Goal: Task Accomplishment & Management: Manage account settings

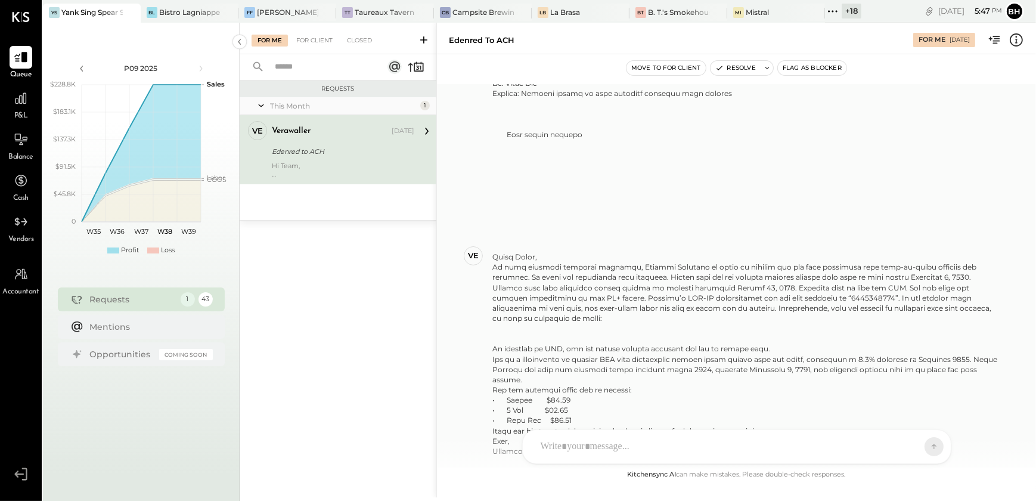
scroll to position [325, 0]
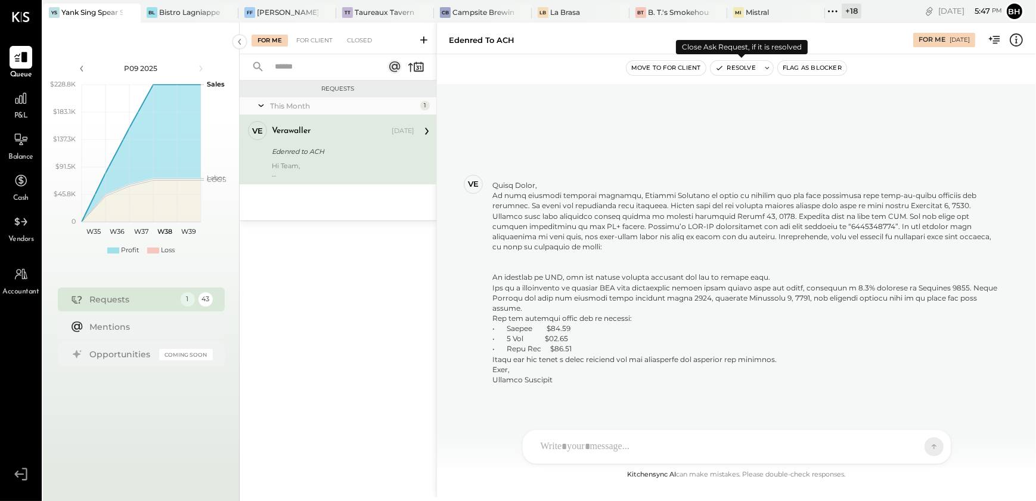
click at [759, 72] on button "Resolve" at bounding box center [736, 68] width 50 height 14
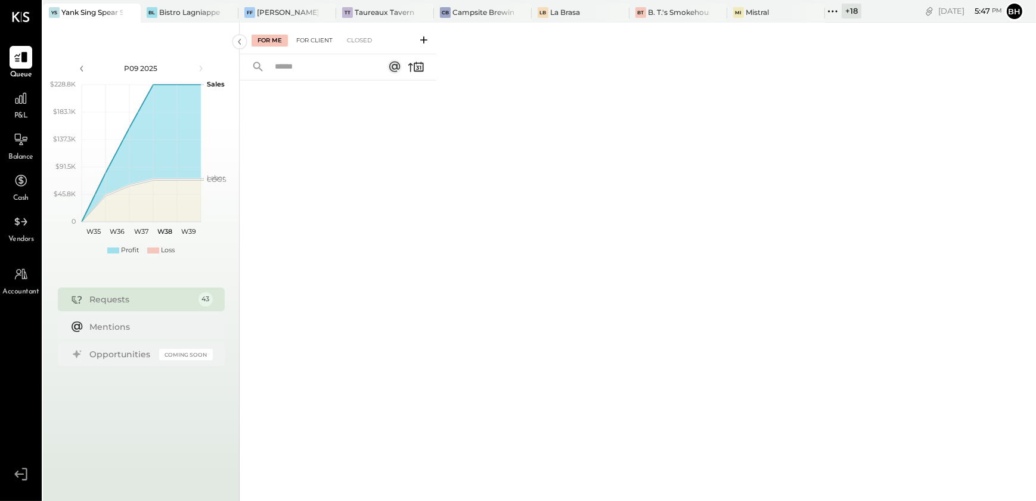
click at [322, 36] on div "For Client" at bounding box center [314, 41] width 48 height 12
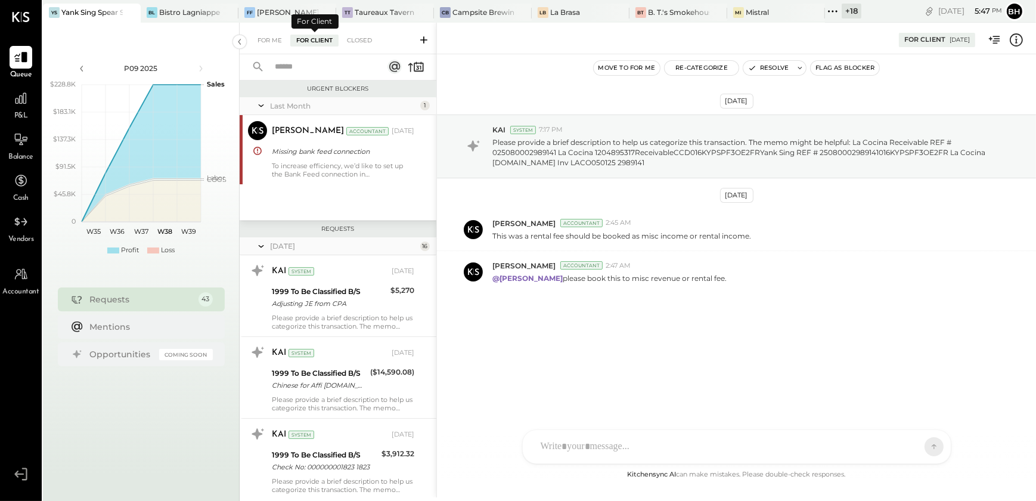
scroll to position [1145, 0]
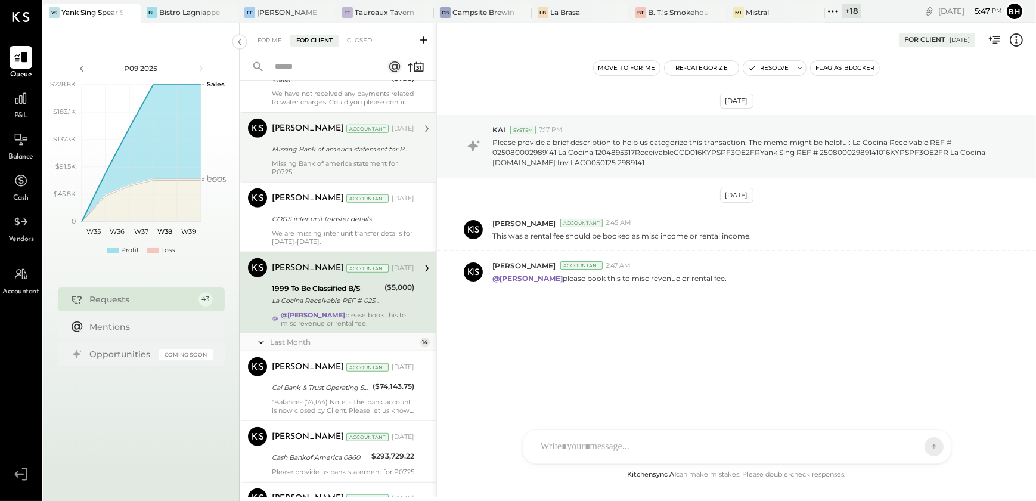
click at [314, 153] on div "Missing Bank of america statement for P07.25" at bounding box center [341, 149] width 139 height 12
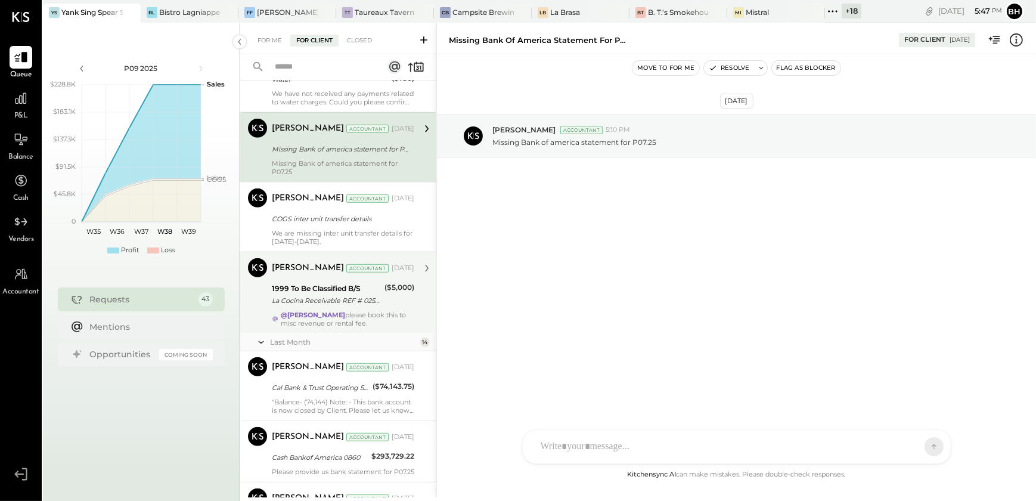
click at [309, 289] on div "1999 To Be Classified B/S" at bounding box center [326, 289] width 109 height 12
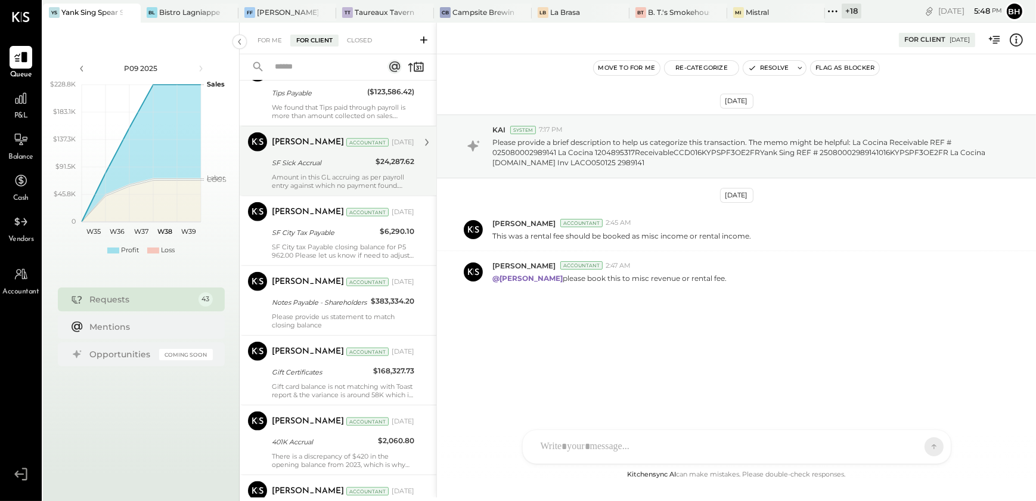
scroll to position [2229, 0]
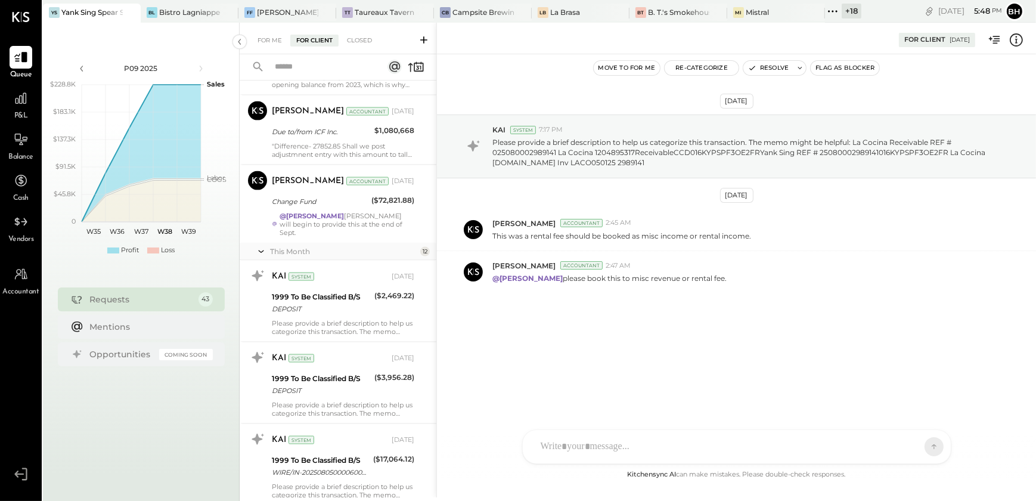
click at [315, 315] on div "KAI System [DATE] 1999 To Be Classified B/S DEPOSIT ($2,469.22) Please provide …" at bounding box center [343, 300] width 142 height 69
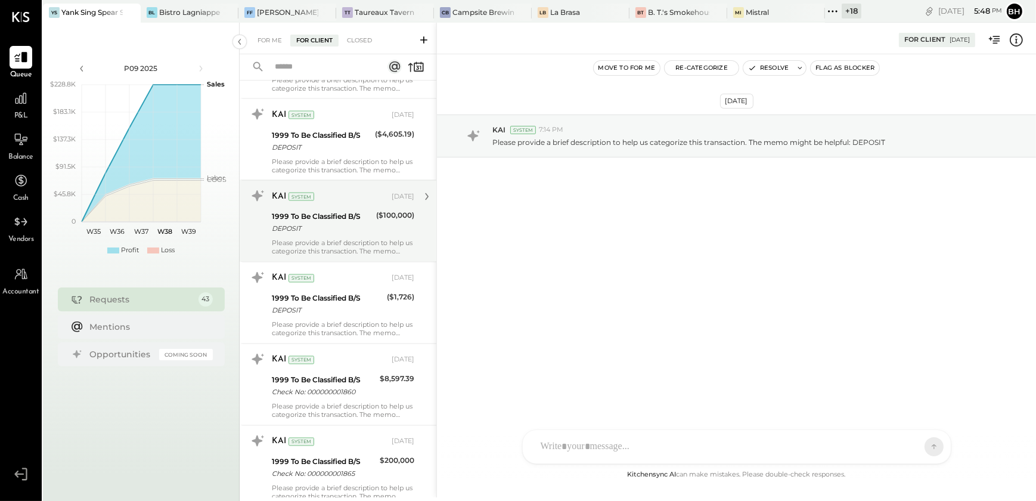
scroll to position [2968, 0]
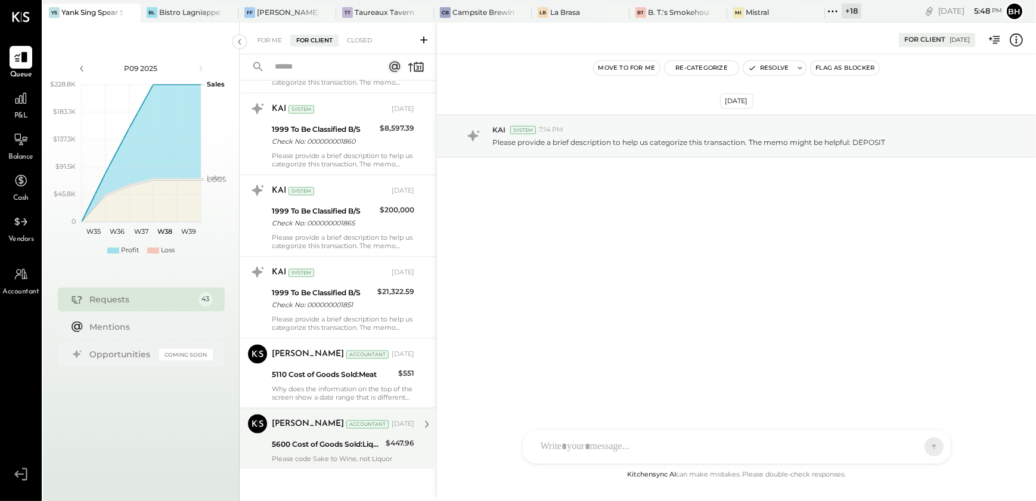
click at [323, 433] on div "[PERSON_NAME] Accountant [DATE] 5600 Cost of Goods Sold:Liquor $447.96 Please c…" at bounding box center [343, 438] width 142 height 49
